Goal: Contribute content: Add original content to the website for others to see

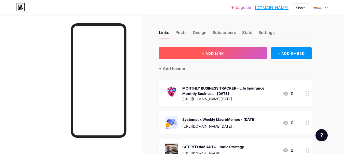
click at [249, 52] on button "+ ADD LINK" at bounding box center [213, 53] width 108 height 12
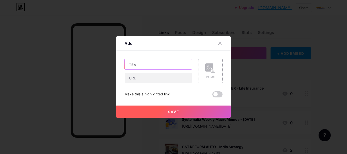
click at [159, 63] on input "text" at bounding box center [158, 64] width 67 height 10
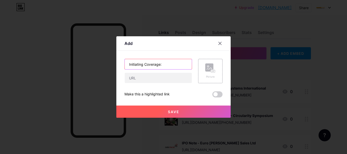
type input "Initiating Coverage:"
click at [208, 70] on rect at bounding box center [210, 68] width 8 height 8
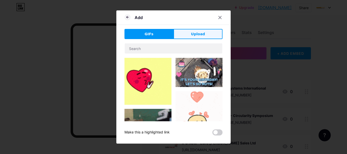
click at [201, 37] on button "Upload" at bounding box center [198, 34] width 49 height 10
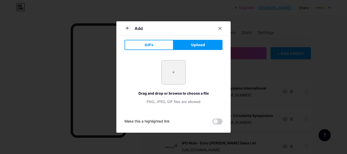
click at [178, 72] on input "file" at bounding box center [174, 73] width 24 height 24
type input "C:\fakepath\R Systems Ltd.png"
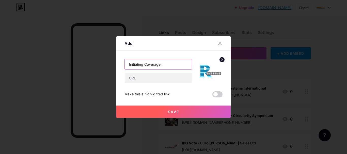
click at [172, 67] on input "Initiating Coverage:" at bounding box center [158, 64] width 67 height 10
paste input "R Systems International"
type input "Initiating Coverage: R Systems International"
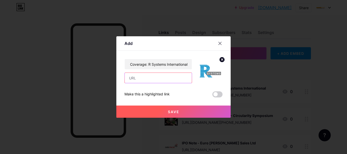
scroll to position [0, 0]
click at [173, 80] on input "text" at bounding box center [158, 78] width 67 height 10
paste input "[URL][DOMAIN_NAME][PHONE_NUMBER]"
type input "[URL][DOMAIN_NAME][PHONE_NUMBER]"
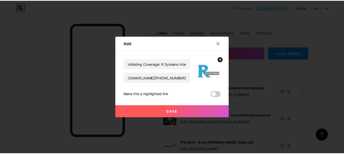
scroll to position [0, 0]
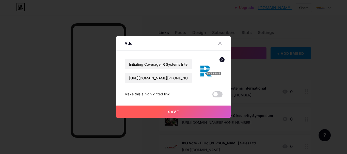
click at [159, 113] on button "Save" at bounding box center [173, 112] width 114 height 12
